Goal: Transaction & Acquisition: Subscribe to service/newsletter

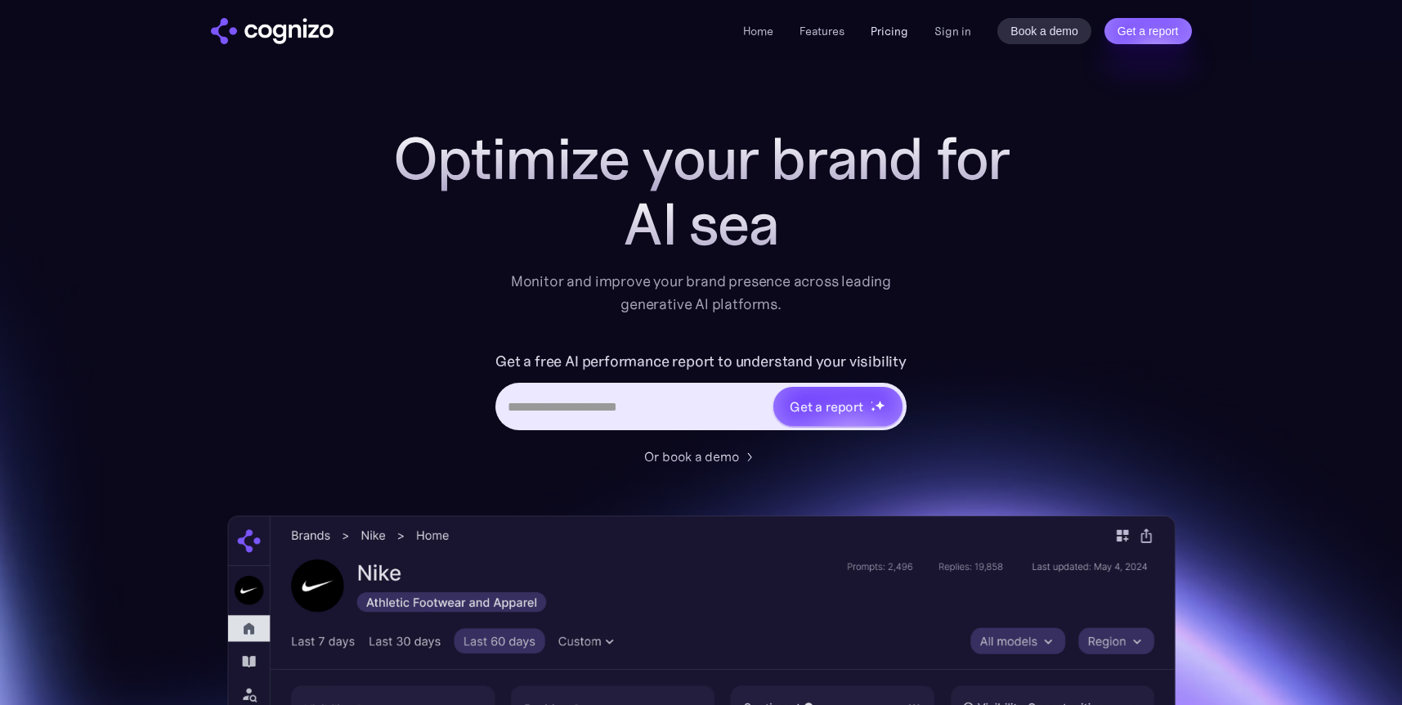
click at [902, 28] on link "Pricing" at bounding box center [890, 31] width 38 height 15
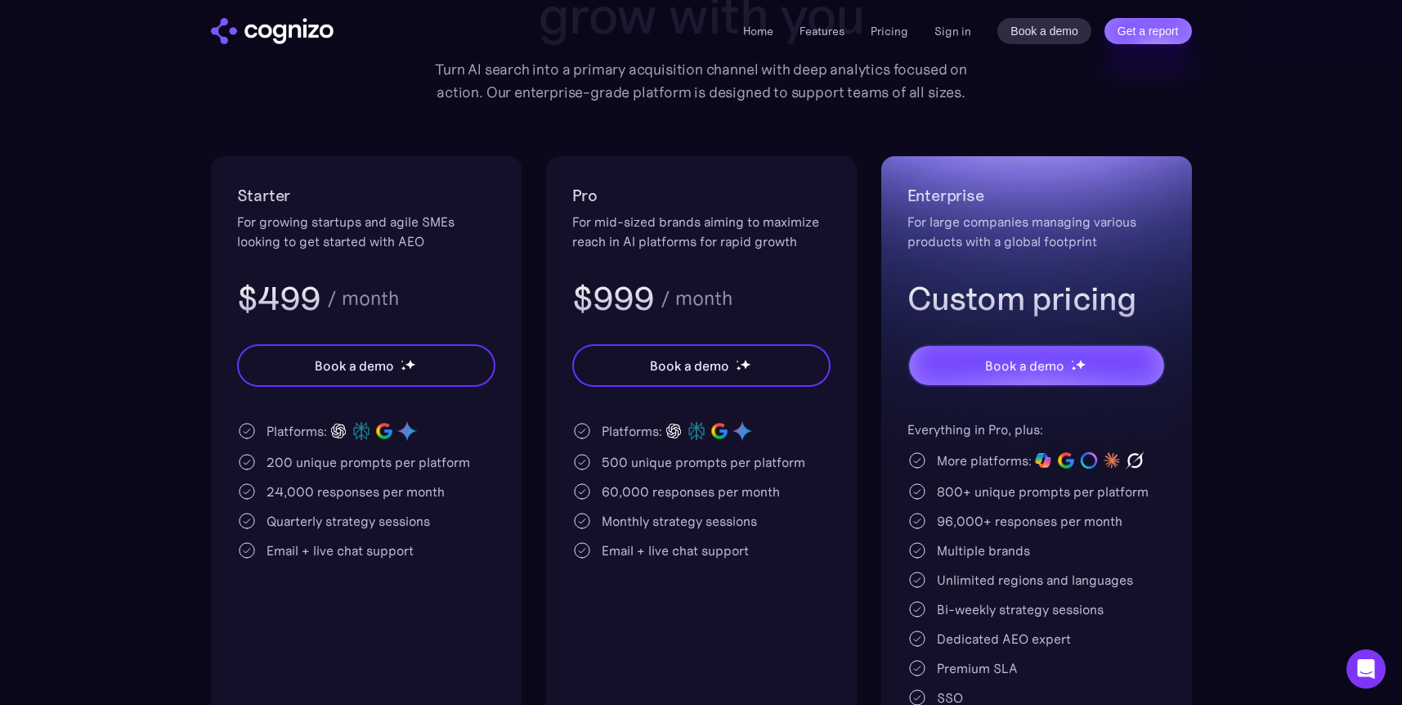
scroll to position [245, 0]
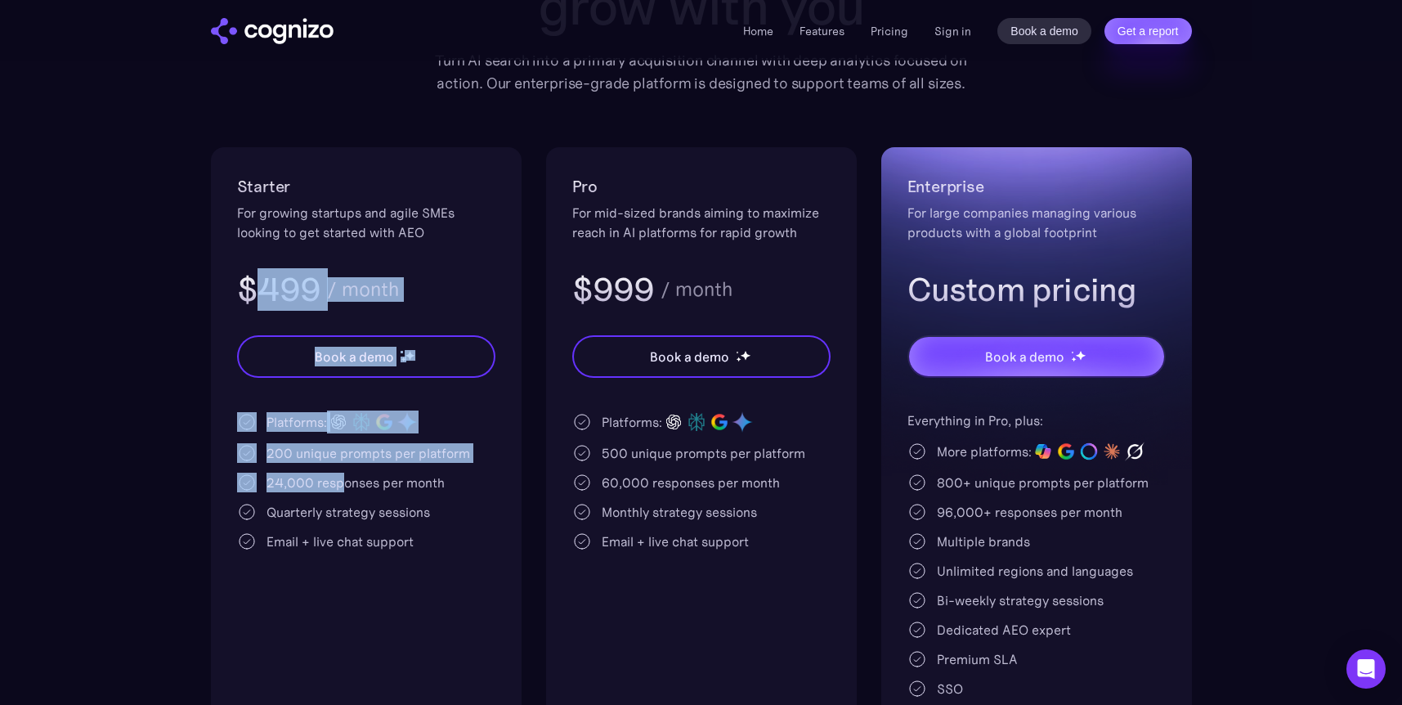
drag, startPoint x: 320, startPoint y: 468, endPoint x: 249, endPoint y: 295, distance: 187.6
click at [249, 295] on div "Starter For growing startups and agile SMEs looking to get started with AEO $49…" at bounding box center [366, 447] width 311 height 600
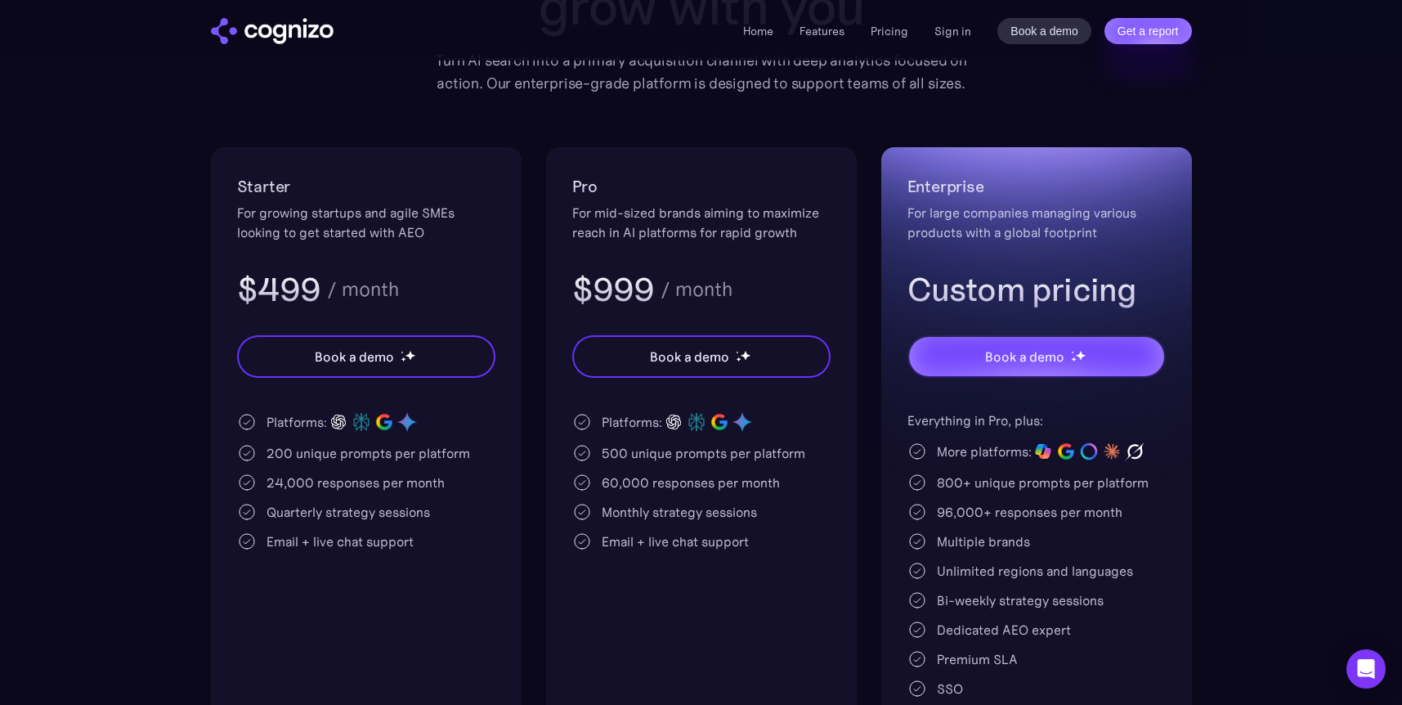
click at [494, 135] on div "Pricing Scalable plans that grow with you Turn AI search into a primary acquisi…" at bounding box center [701, 314] width 981 height 867
